Goal: Transaction & Acquisition: Purchase product/service

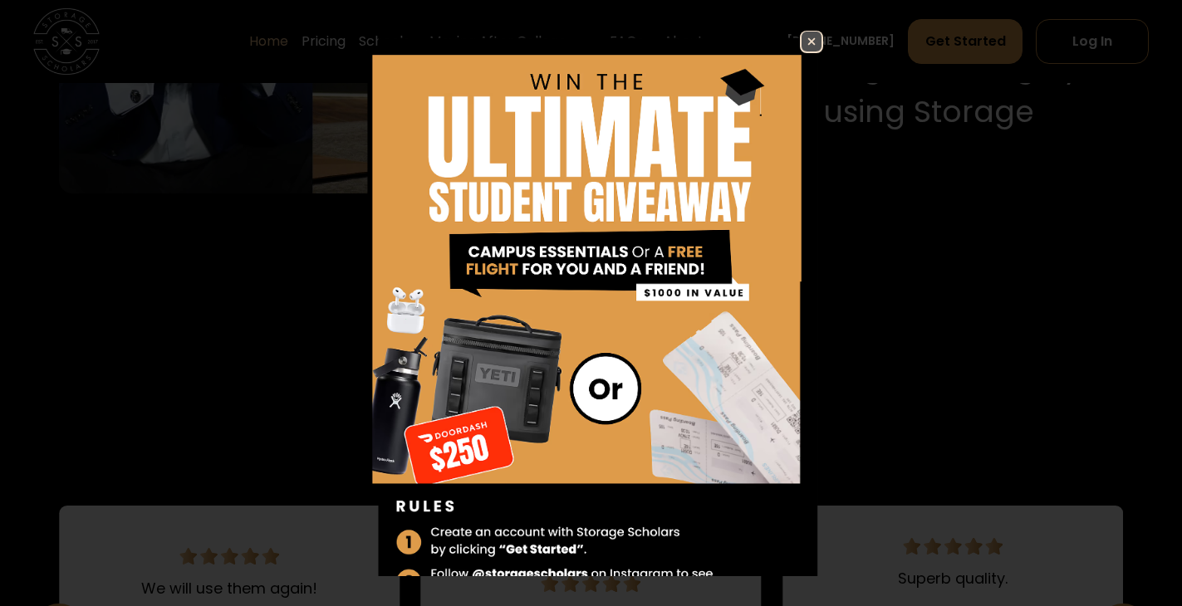
scroll to position [1910, 0]
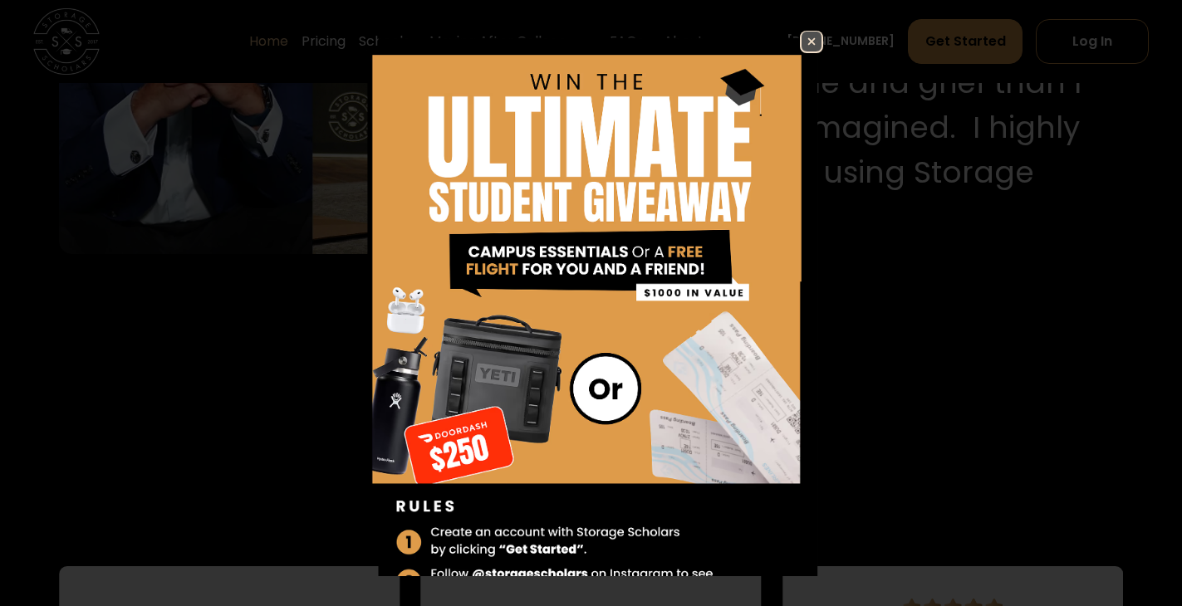
click at [801, 40] on img at bounding box center [811, 42] width 20 height 20
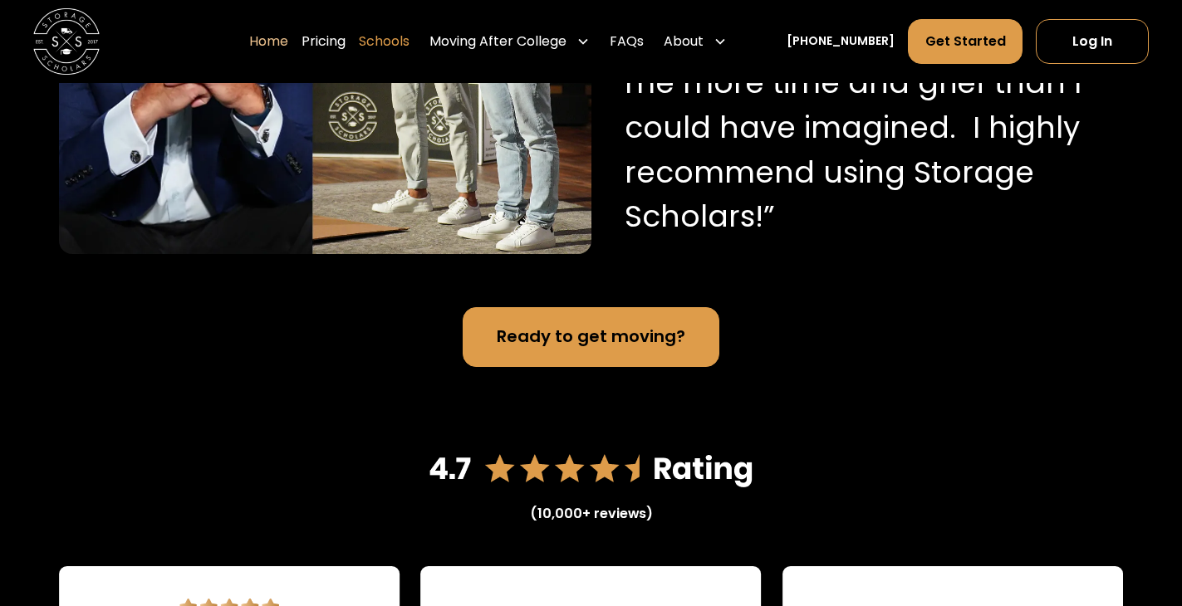
click at [409, 42] on link "Schools" at bounding box center [384, 41] width 51 height 47
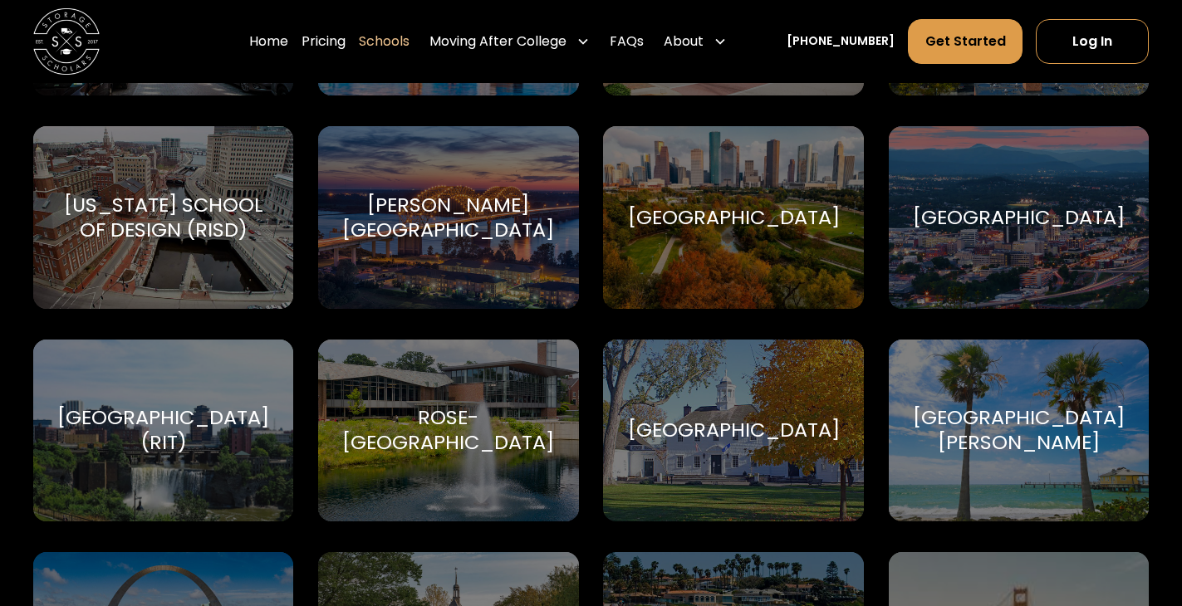
scroll to position [5399, 0]
click at [153, 416] on div "[GEOGRAPHIC_DATA] (RIT)" at bounding box center [163, 429] width 220 height 50
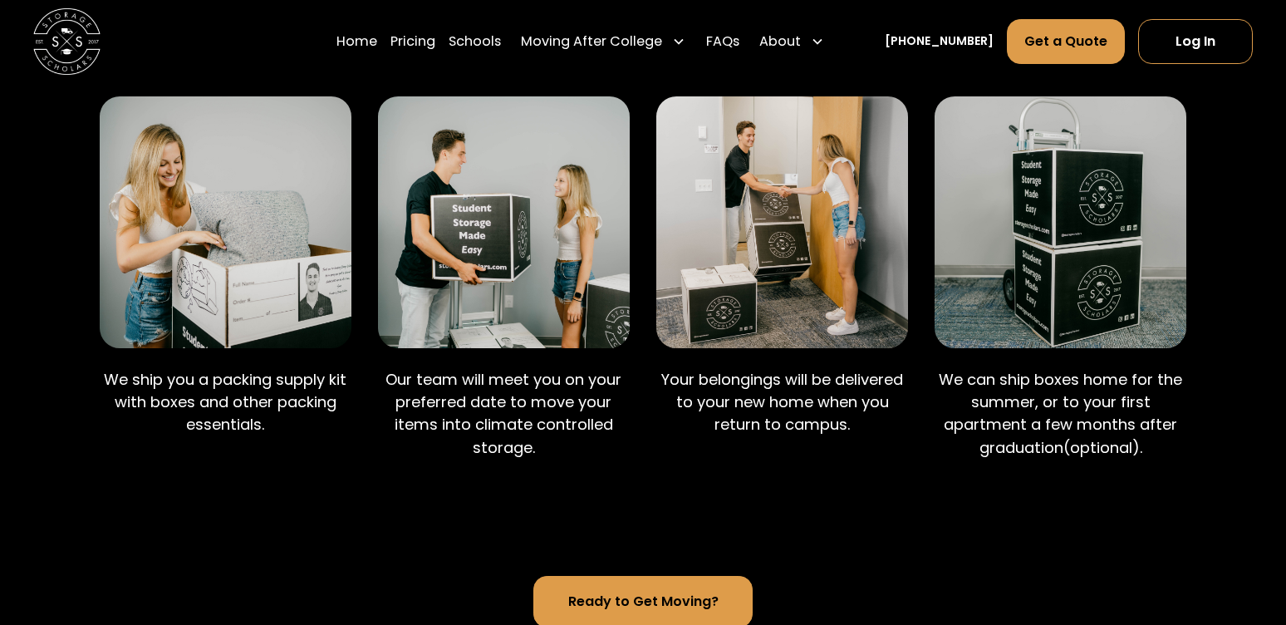
scroll to position [1080, 0]
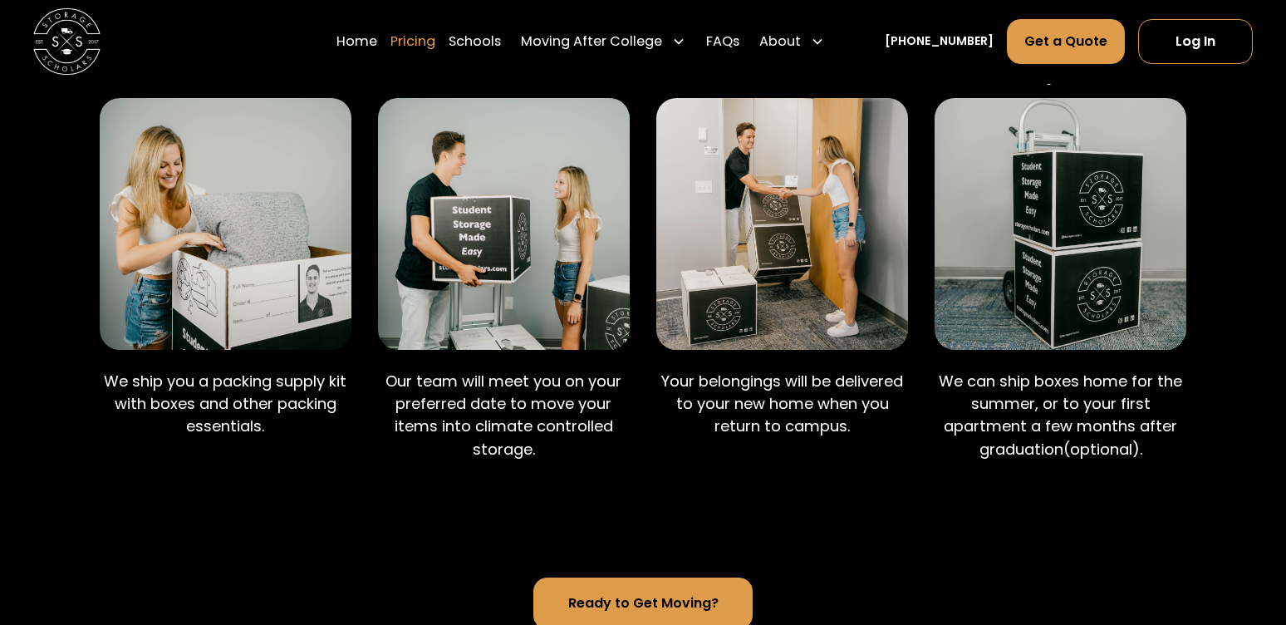
click at [434, 48] on link "Pricing" at bounding box center [412, 41] width 45 height 47
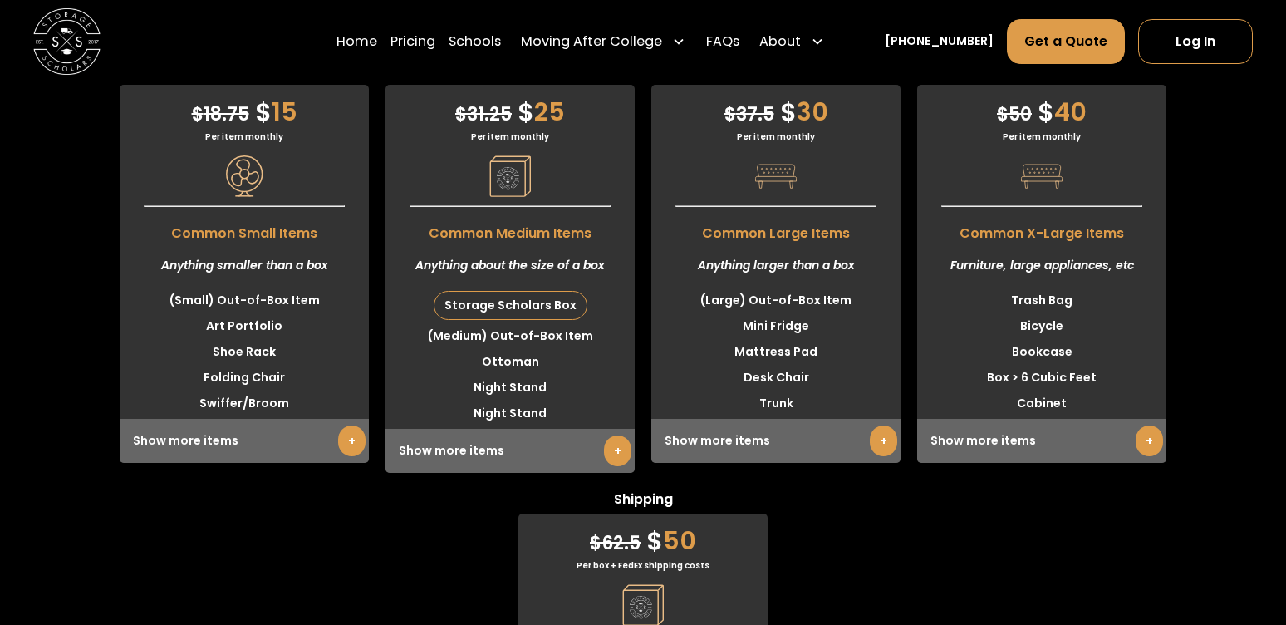
scroll to position [4342, 0]
